Goal: Task Accomplishment & Management: Use online tool/utility

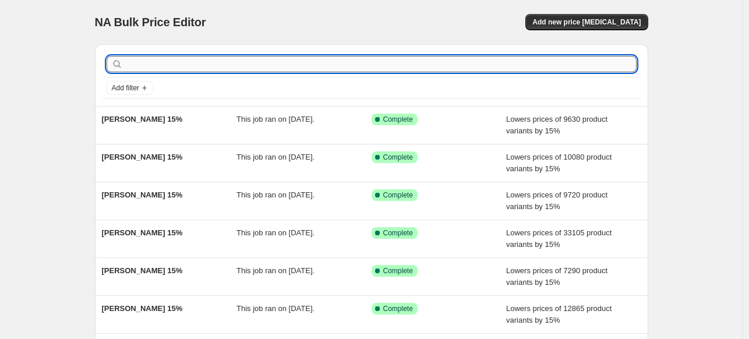
click at [300, 64] on input "text" at bounding box center [380, 64] width 511 height 16
type input "[PERSON_NAME]"
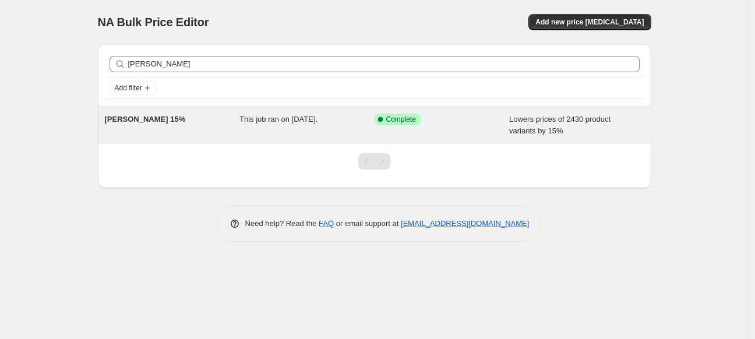
click at [190, 122] on div "[PERSON_NAME] 15%" at bounding box center [172, 125] width 135 height 23
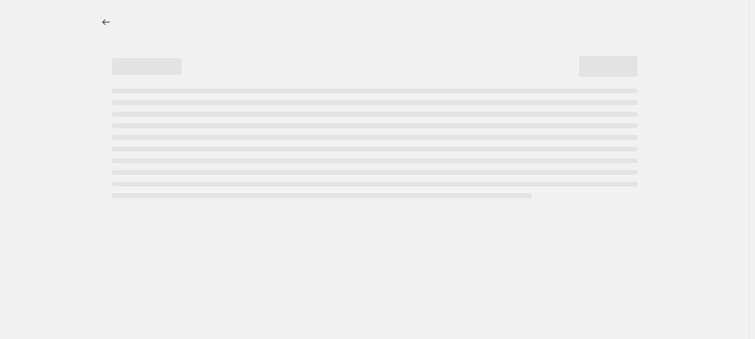
select select "percentage"
select select "collection"
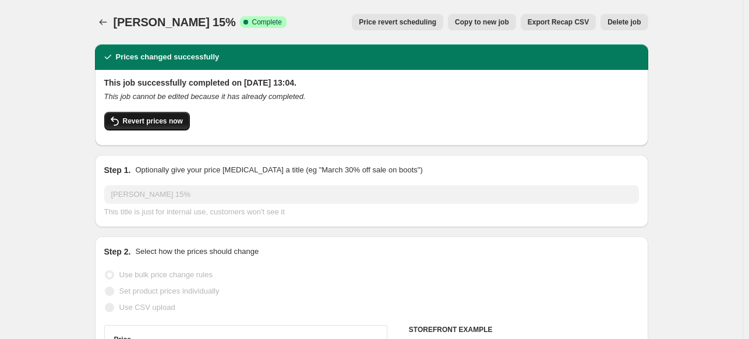
click at [166, 125] on span "Revert prices now" at bounding box center [153, 120] width 60 height 9
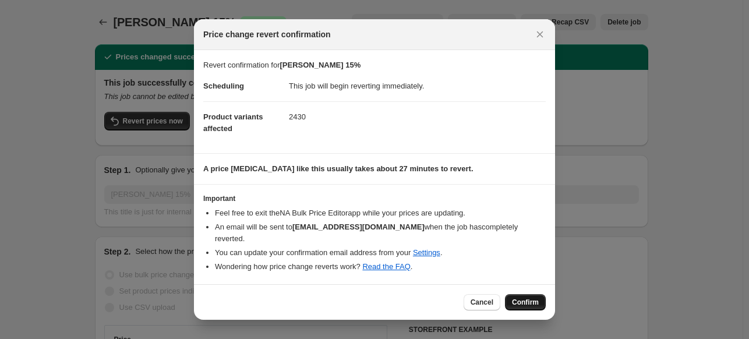
click at [528, 297] on span "Confirm" at bounding box center [525, 301] width 27 height 9
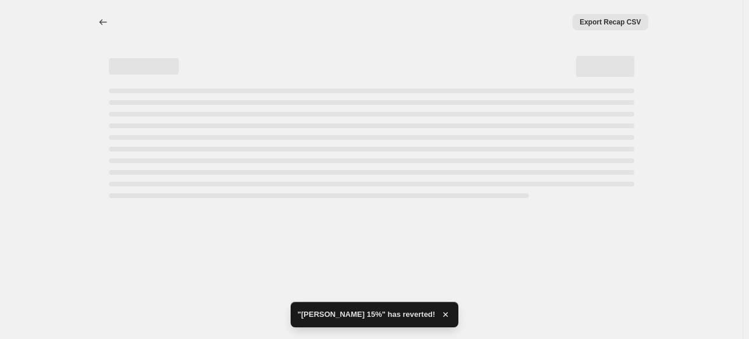
select select "percentage"
select select "collection"
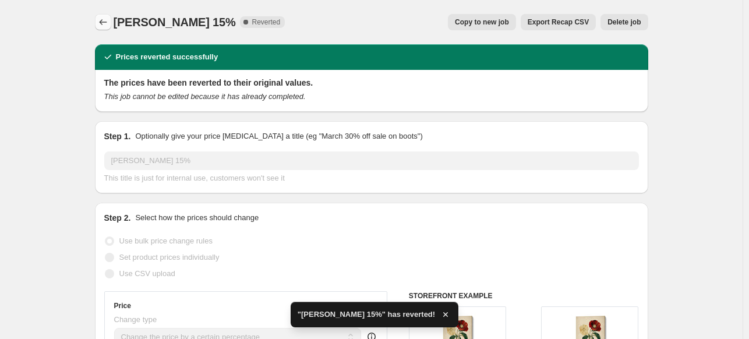
click at [104, 17] on icon "Price change jobs" at bounding box center [103, 22] width 12 height 12
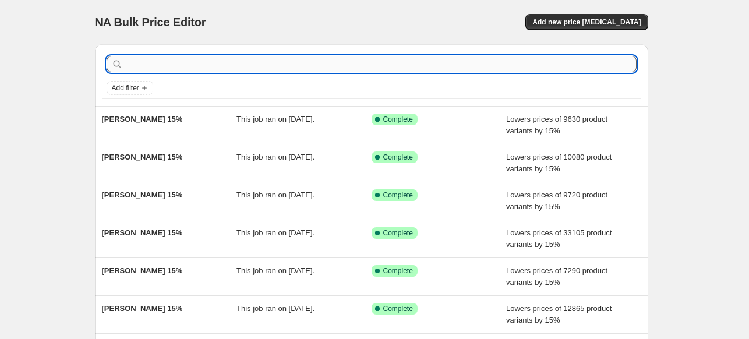
click at [232, 66] on input "text" at bounding box center [380, 64] width 511 height 16
click at [596, 23] on span "Add new price [MEDICAL_DATA]" at bounding box center [586, 21] width 108 height 9
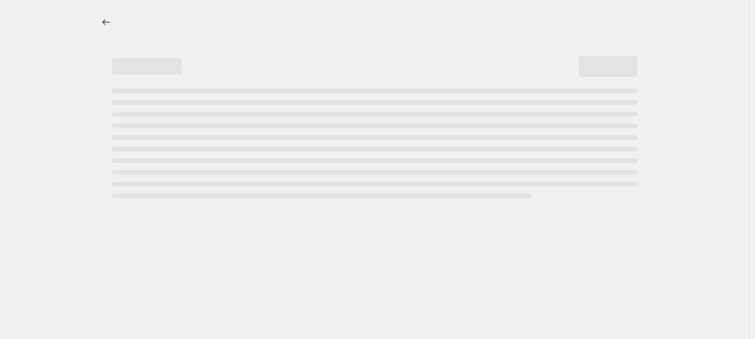
select select "percentage"
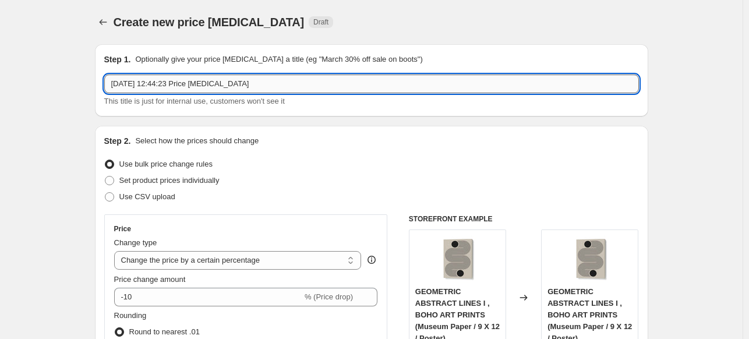
click at [309, 85] on input "[DATE] 12:44:23 Price [MEDICAL_DATA]" at bounding box center [371, 84] width 534 height 19
type input "[PERSON_NAME] 15%"
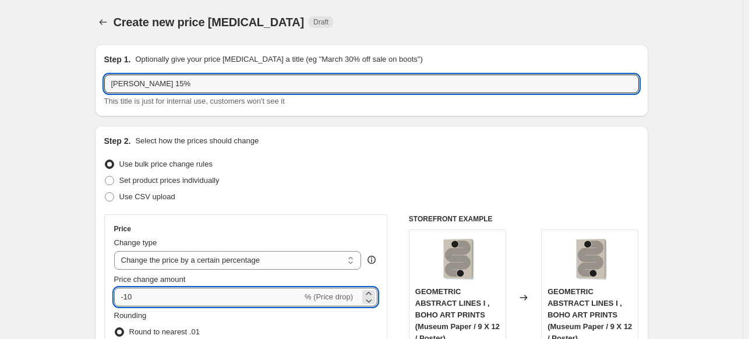
click at [233, 300] on input "-10" at bounding box center [208, 297] width 188 height 19
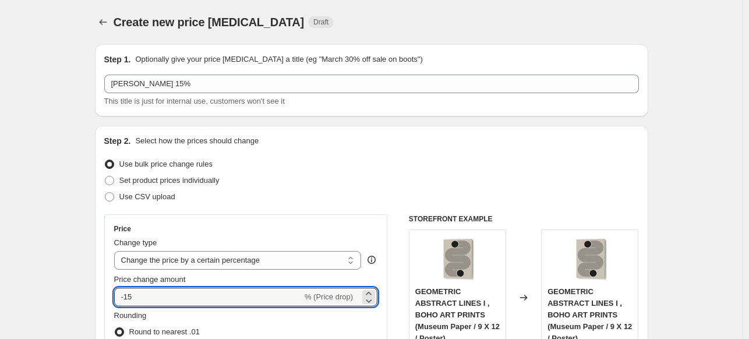
type input "-15"
click at [98, 222] on div "Step 2. Select how the prices should change Use bulk price change rules Set pro…" at bounding box center [371, 330] width 553 height 409
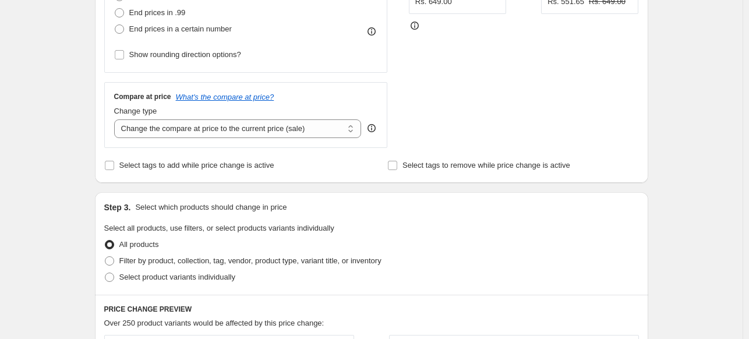
scroll to position [466, 0]
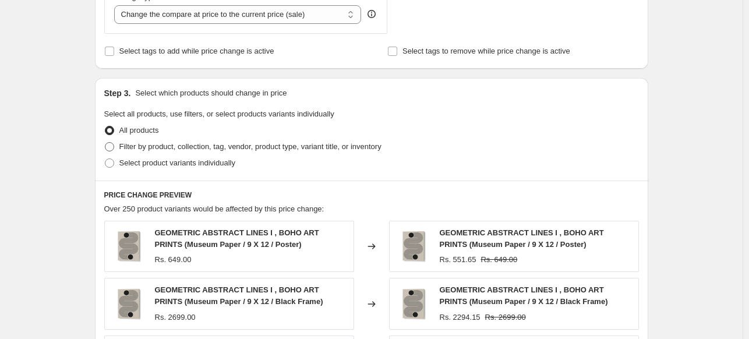
click at [141, 141] on span "Filter by product, collection, tag, vendor, product type, variant title, or inv…" at bounding box center [250, 147] width 262 height 12
click at [105, 142] on input "Filter by product, collection, tag, vendor, product type, variant title, or inv…" at bounding box center [105, 142] width 1 height 1
radio input "true"
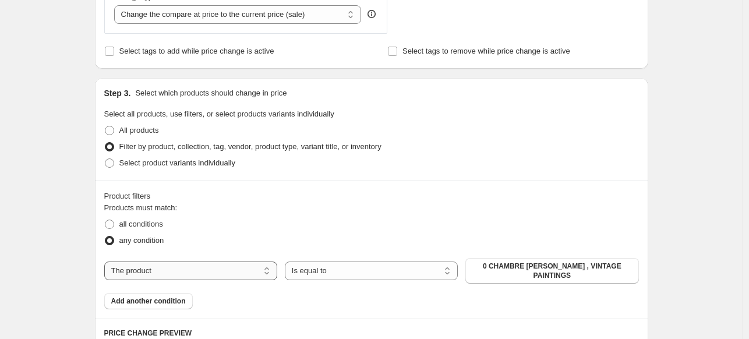
click at [215, 275] on select "The product The product's collection The product's tag The product's vendor The…" at bounding box center [190, 270] width 173 height 19
select select "collection"
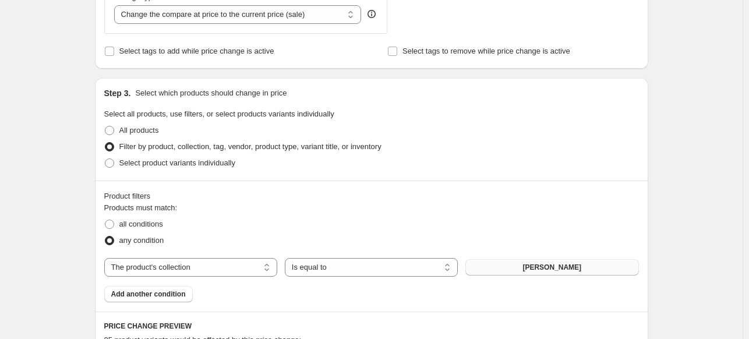
click at [548, 266] on span "[PERSON_NAME]" at bounding box center [551, 267] width 59 height 9
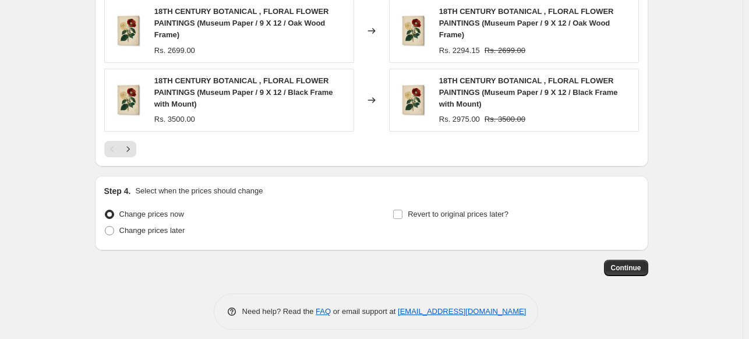
scroll to position [997, 0]
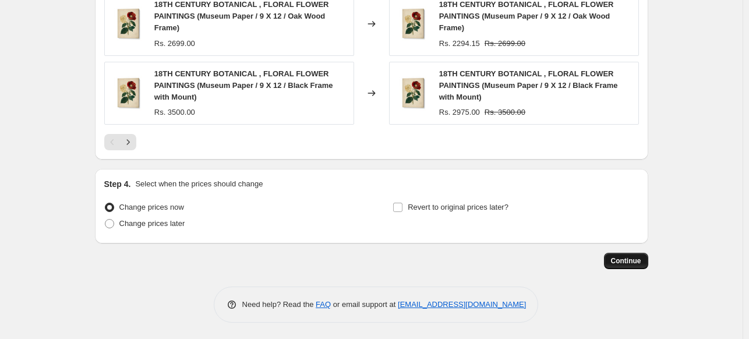
click at [632, 262] on span "Continue" at bounding box center [626, 260] width 30 height 9
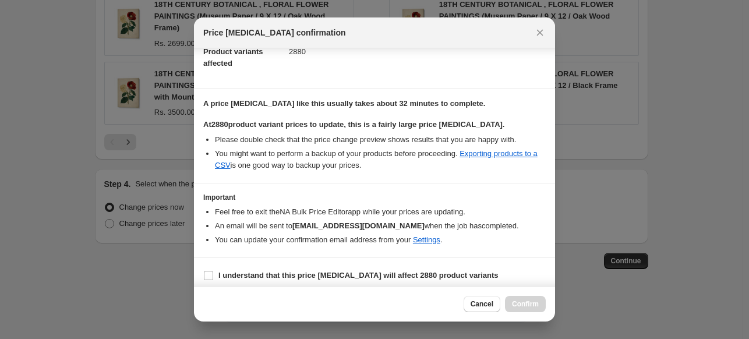
scroll to position [142, 0]
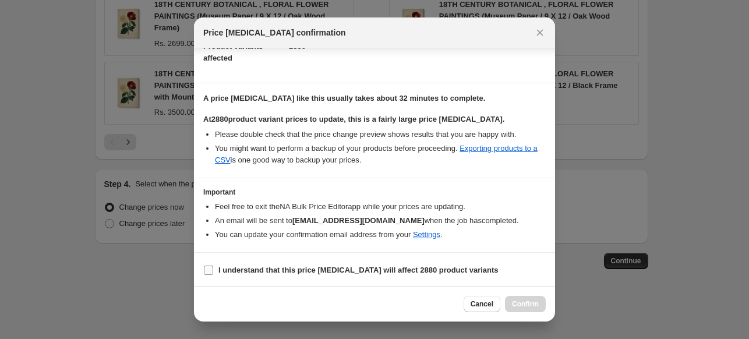
click at [326, 265] on b "I understand that this price [MEDICAL_DATA] will affect 2880 product variants" at bounding box center [358, 269] width 280 height 9
click at [213, 265] on input "I understand that this price [MEDICAL_DATA] will affect 2880 product variants" at bounding box center [208, 269] width 9 height 9
checkbox input "true"
click at [534, 304] on span "Confirm" at bounding box center [525, 303] width 27 height 9
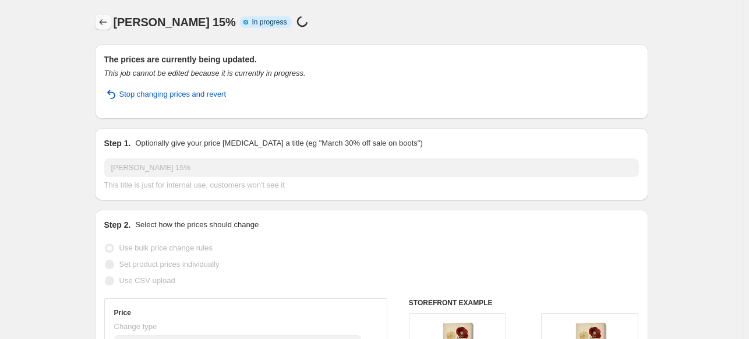
click at [103, 19] on icon "Price change jobs" at bounding box center [103, 22] width 12 height 12
